Goal: Check status: Check status

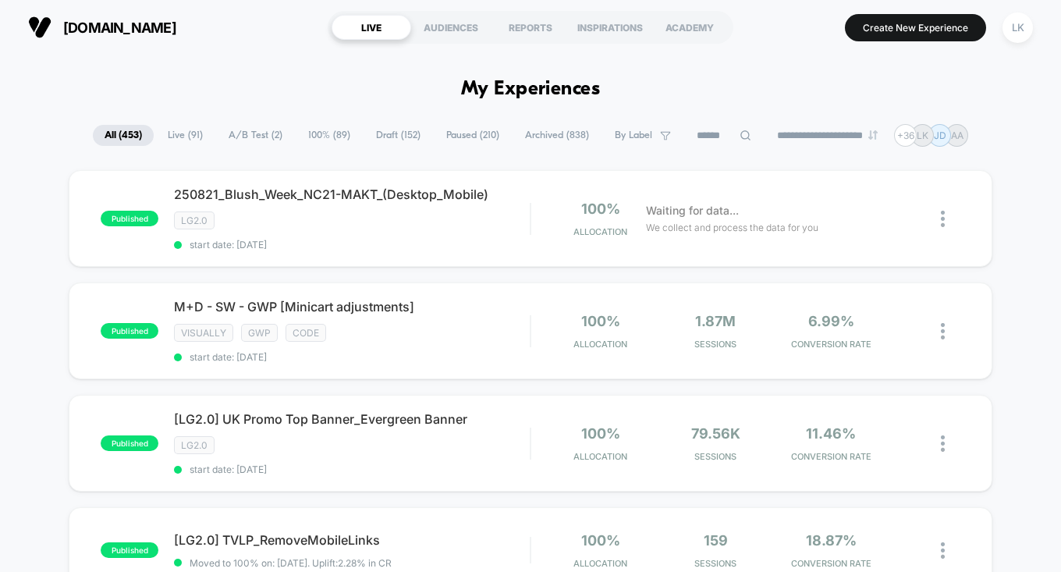
click at [174, 144] on span "Live ( 91 )" at bounding box center [185, 135] width 59 height 21
click at [746, 136] on div at bounding box center [724, 135] width 78 height 19
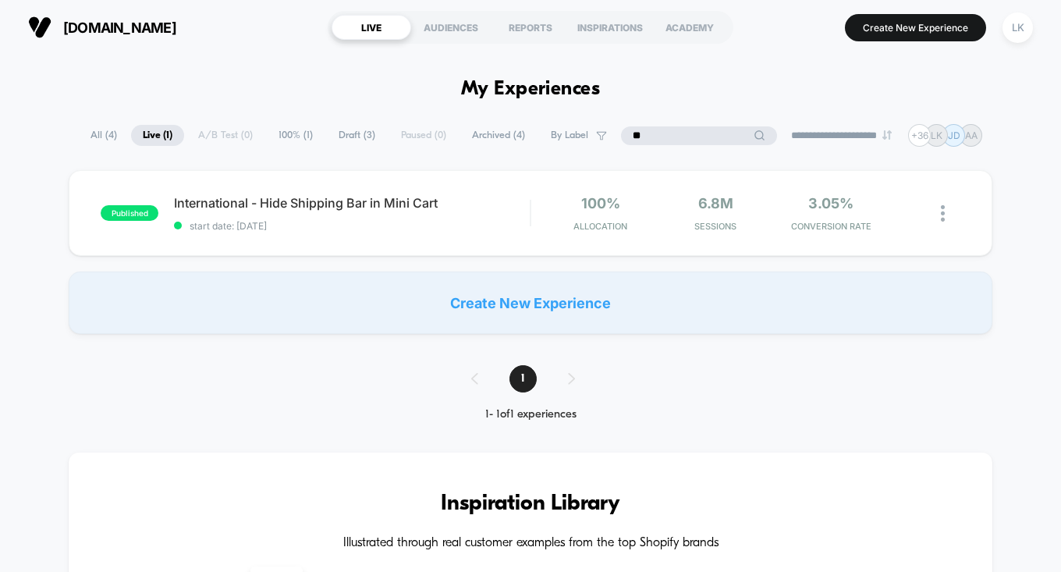
type input "*"
type input "****"
click at [401, 222] on span "start date: [DATE]" at bounding box center [352, 226] width 356 height 12
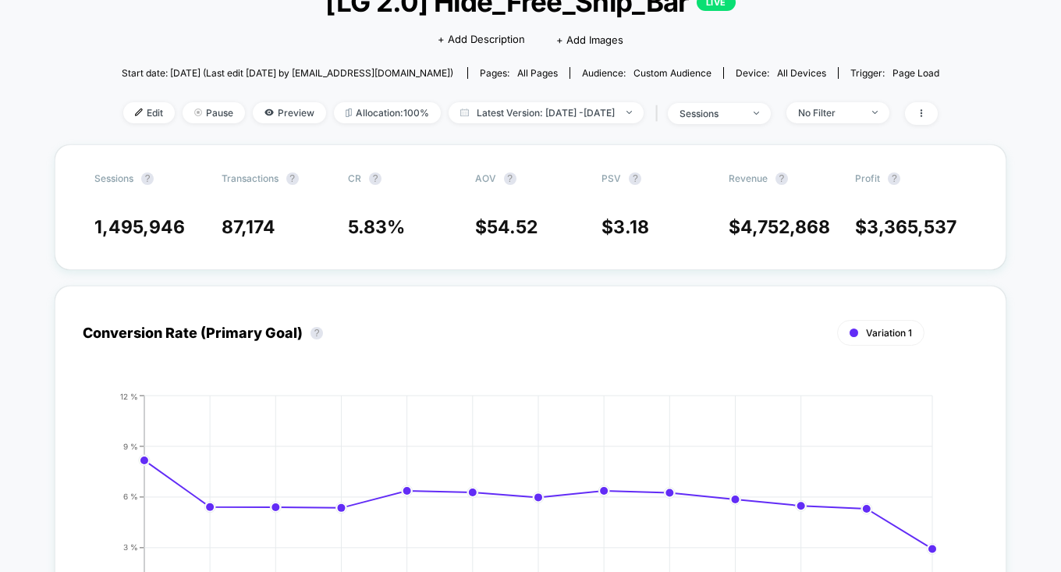
scroll to position [114, 0]
